Goal: Find specific page/section: Find specific page/section

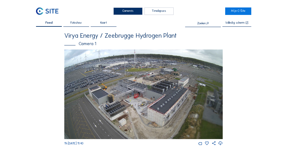
click at [118, 90] on img at bounding box center [143, 93] width 159 height 89
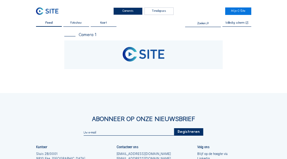
click at [246, 66] on div "Feed Fotoshow Kaart Zoeken Volledig [PERSON_NAME] Camera 1" at bounding box center [143, 45] width 215 height 48
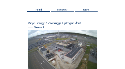
scroll to position [52, 0]
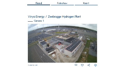
click at [112, 46] on div "Camera's Timelapses Mijn C-Site Feed Fotoshow Kaart Zoeken Volledig [PERSON_NAM…" at bounding box center [62, 44] width 125 height 192
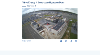
scroll to position [52, 0]
drag, startPoint x: 49, startPoint y: 25, endPoint x: 90, endPoint y: 11, distance: 42.5
click at [90, 11] on div "Camera's Timelapses Mijn C-Site Feed Fotoshow Kaart Zoeken Volledig [PERSON_NAM…" at bounding box center [50, 24] width 100 height 153
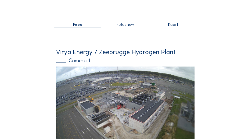
scroll to position [36, 0]
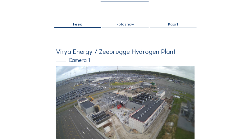
drag, startPoint x: 147, startPoint y: 67, endPoint x: 218, endPoint y: 46, distance: 74.1
click at [226, 47] on div "Camera's Timelapses Mijn C-Site Feed Fotoshow Kaart Zoeken Volledig [PERSON_NAM…" at bounding box center [125, 130] width 251 height 333
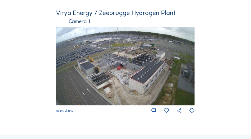
scroll to position [75, 0]
